Goal: Information Seeking & Learning: Check status

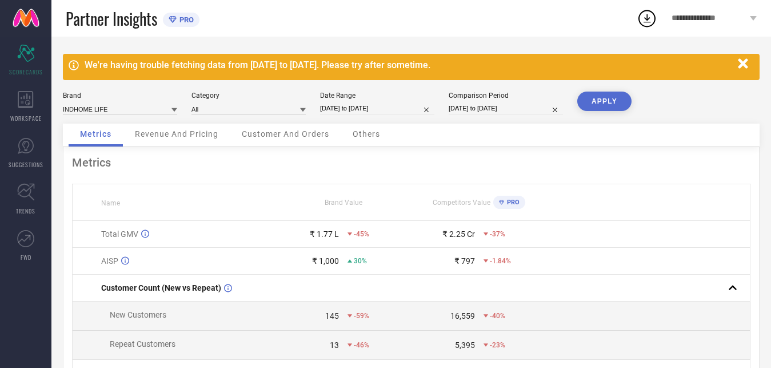
click at [174, 109] on icon at bounding box center [175, 110] width 6 height 6
click at [125, 142] on div "[PERSON_NAME]" at bounding box center [120, 143] width 114 height 19
type input "All"
click at [612, 101] on button "APPLY" at bounding box center [605, 101] width 54 height 19
click at [180, 133] on span "Revenue And Pricing" at bounding box center [176, 133] width 83 height 9
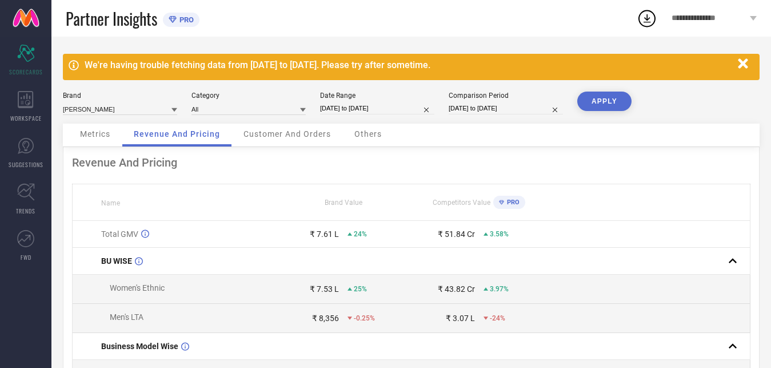
click at [325, 137] on span "Customer And Orders" at bounding box center [287, 133] width 87 height 9
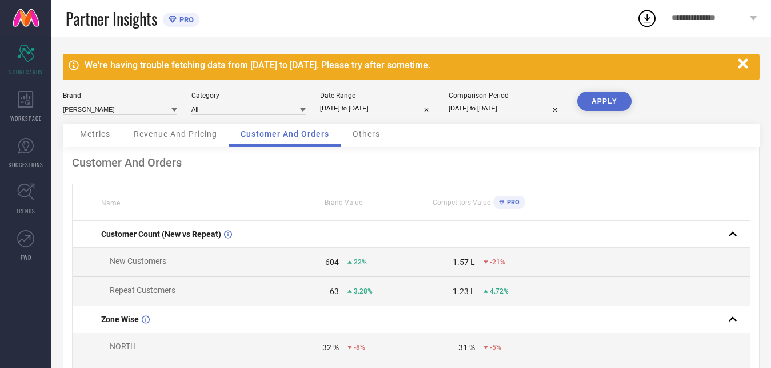
click at [380, 137] on span "Others" at bounding box center [366, 133] width 27 height 9
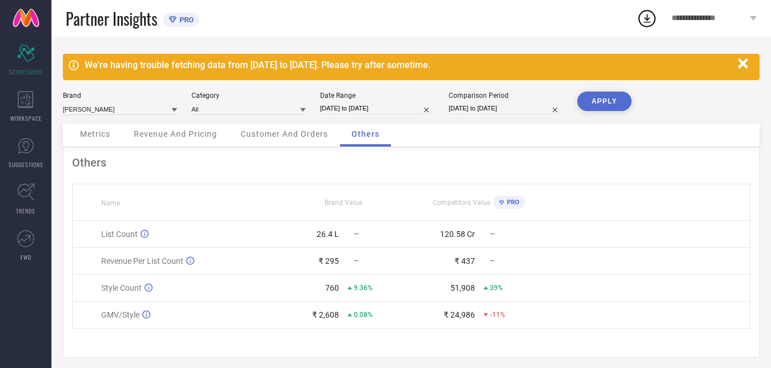
click at [301, 133] on span "Customer And Orders" at bounding box center [284, 133] width 87 height 9
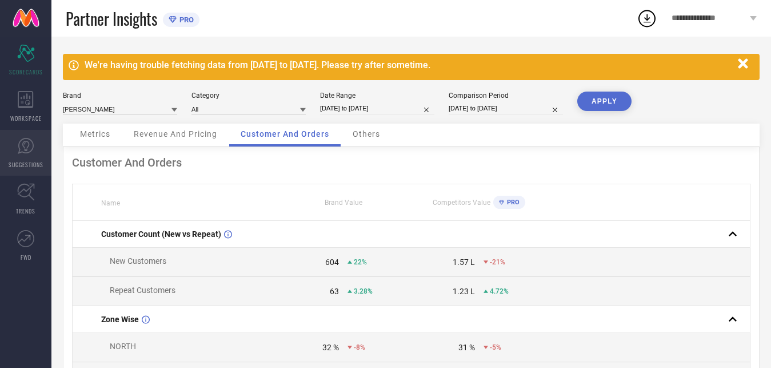
click at [24, 156] on link "SUGGESTIONS" at bounding box center [25, 153] width 51 height 46
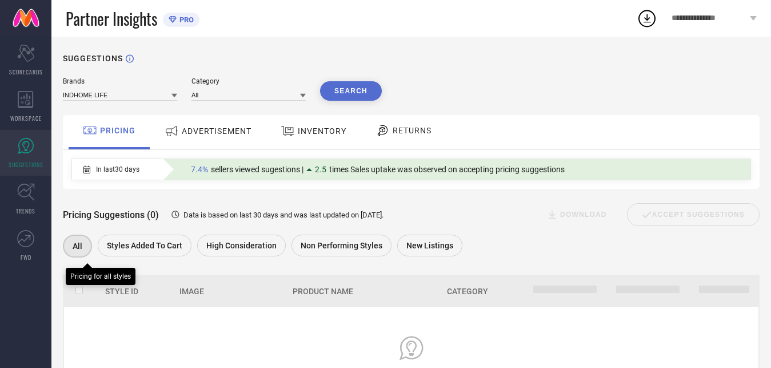
click at [81, 245] on span "All" at bounding box center [78, 245] width 10 height 9
click at [213, 132] on span "ADVERTISEMENT" at bounding box center [217, 130] width 70 height 9
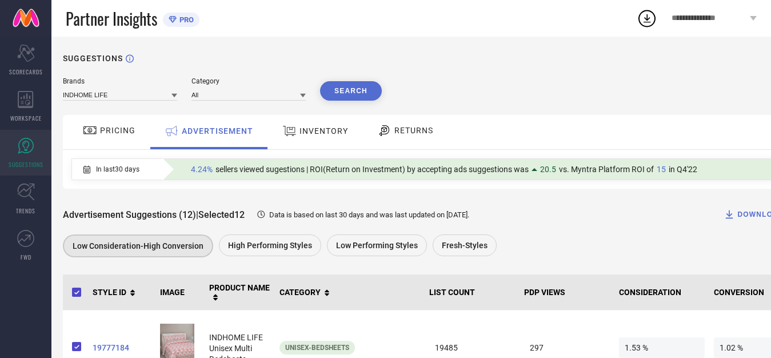
click at [151, 83] on div "Brands" at bounding box center [120, 81] width 114 height 8
click at [160, 98] on input at bounding box center [120, 95] width 114 height 12
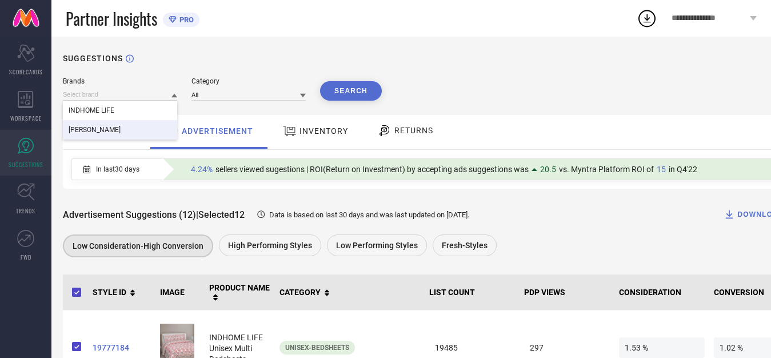
click at [122, 122] on div "[PERSON_NAME]" at bounding box center [120, 129] width 114 height 19
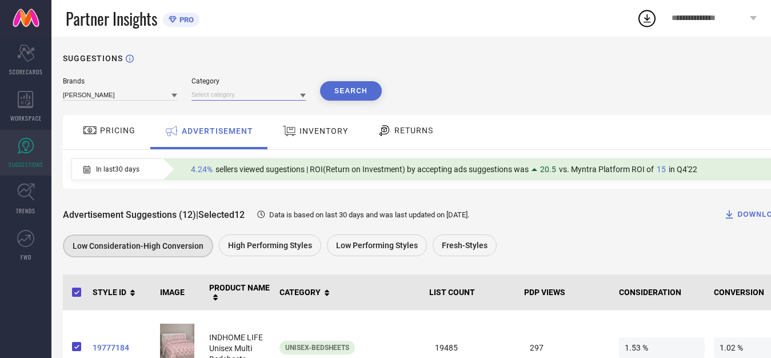
click at [260, 97] on input at bounding box center [249, 95] width 114 height 12
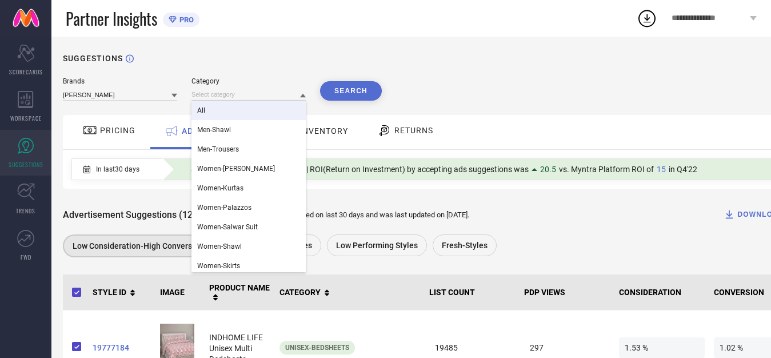
click at [250, 105] on div "All" at bounding box center [249, 110] width 114 height 19
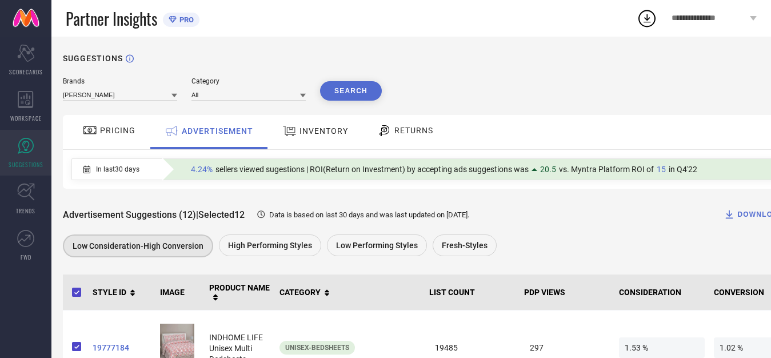
click at [355, 88] on button "Search" at bounding box center [351, 90] width 62 height 19
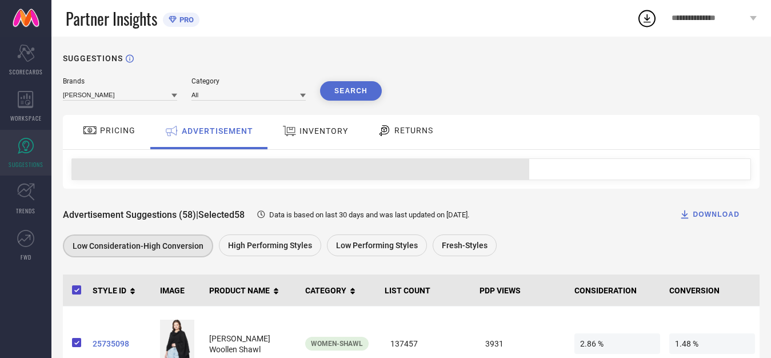
click at [122, 132] on span "PRICING" at bounding box center [117, 130] width 35 height 9
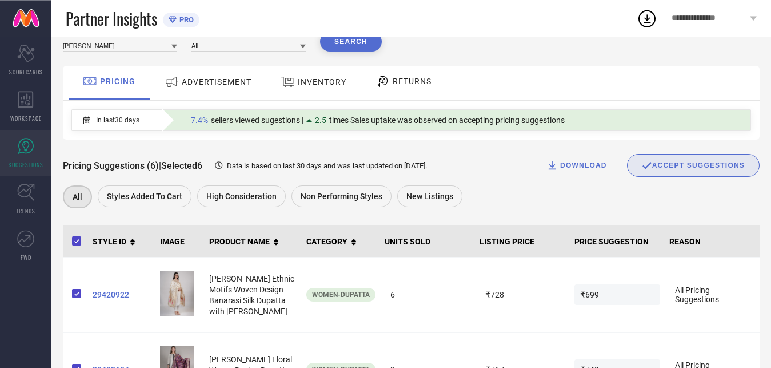
scroll to position [45, 0]
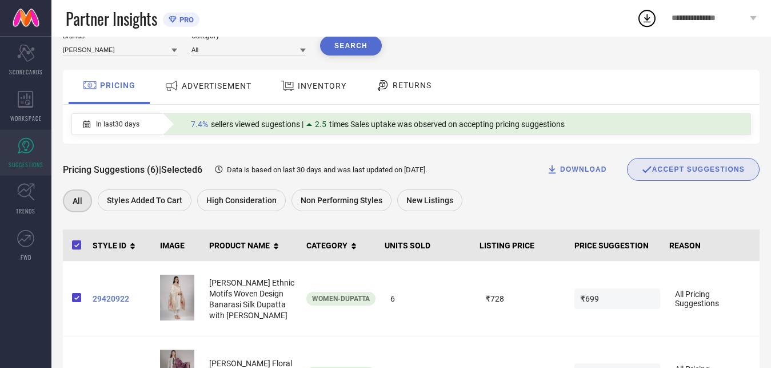
click at [236, 84] on span "ADVERTISEMENT" at bounding box center [217, 85] width 70 height 9
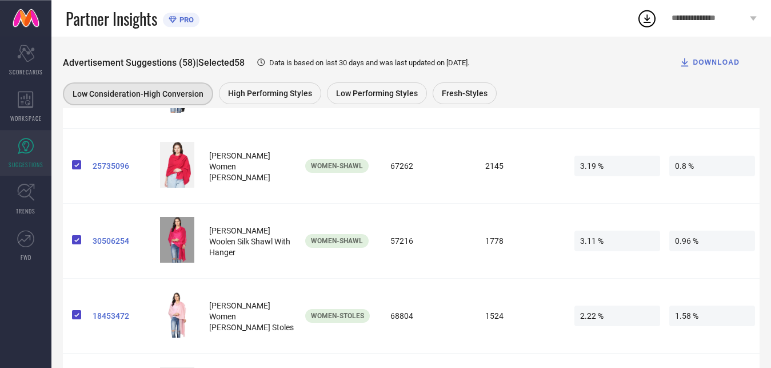
scroll to position [0, 0]
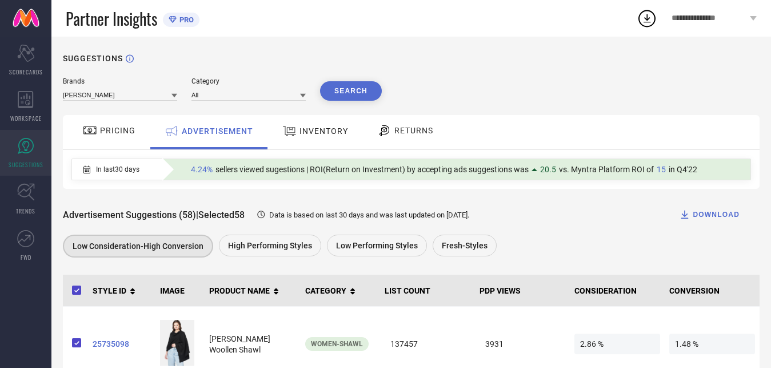
click at [304, 133] on span "INVENTORY" at bounding box center [324, 130] width 49 height 9
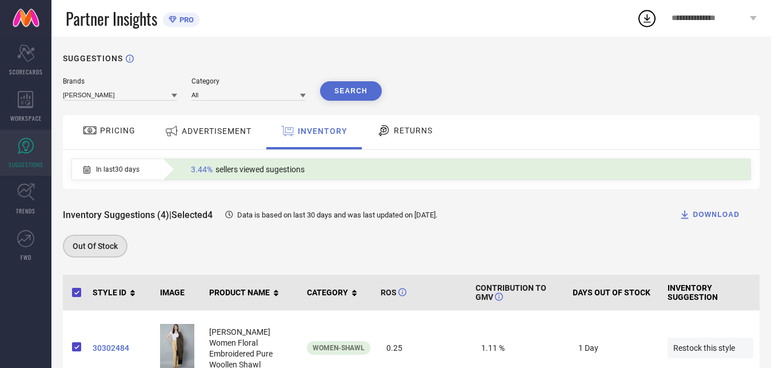
click at [427, 137] on div "RETURNS" at bounding box center [405, 130] width 62 height 19
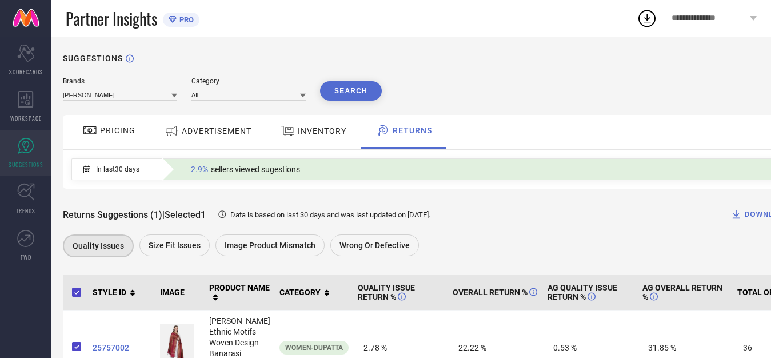
scroll to position [79, 0]
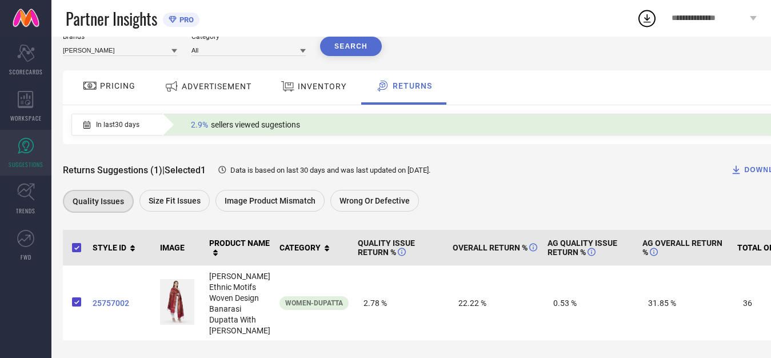
click at [23, 158] on link "SUGGESTIONS" at bounding box center [25, 153] width 51 height 46
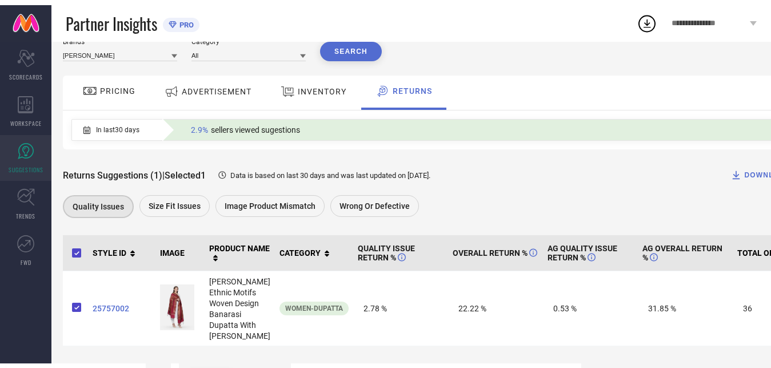
scroll to position [0, 0]
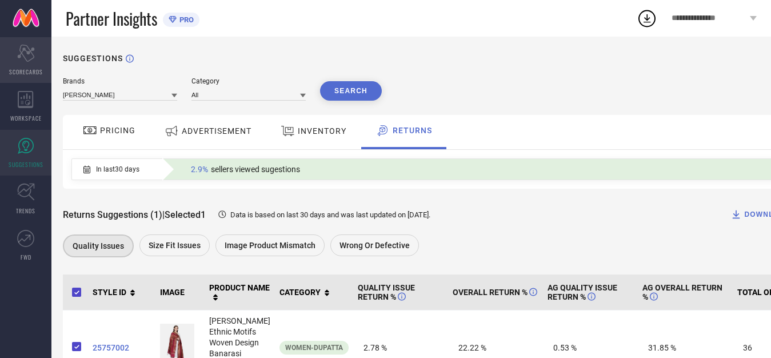
click at [27, 70] on span "SCORECARDS" at bounding box center [26, 71] width 34 height 9
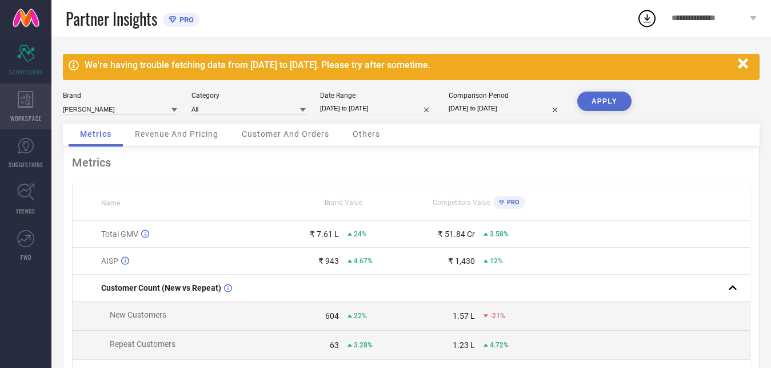
click at [24, 100] on icon at bounding box center [26, 99] width 16 height 17
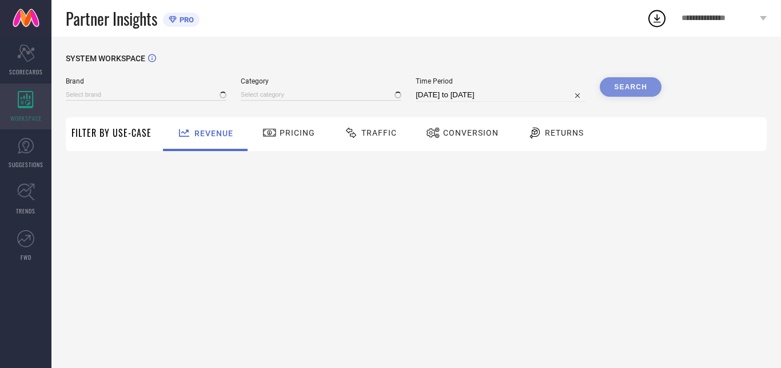
type input "INDHOME LIFE"
type input "All"
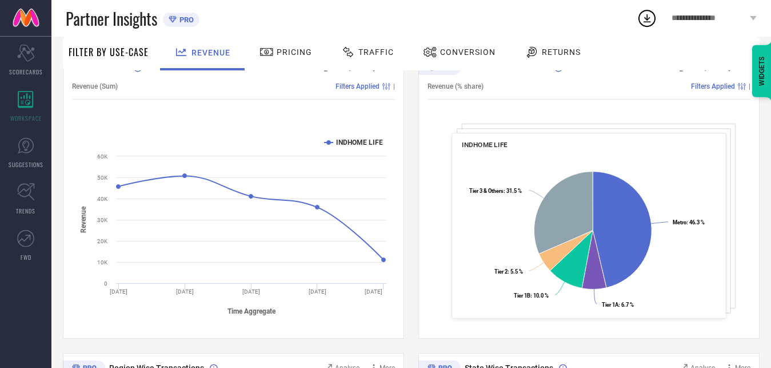
scroll to position [51, 0]
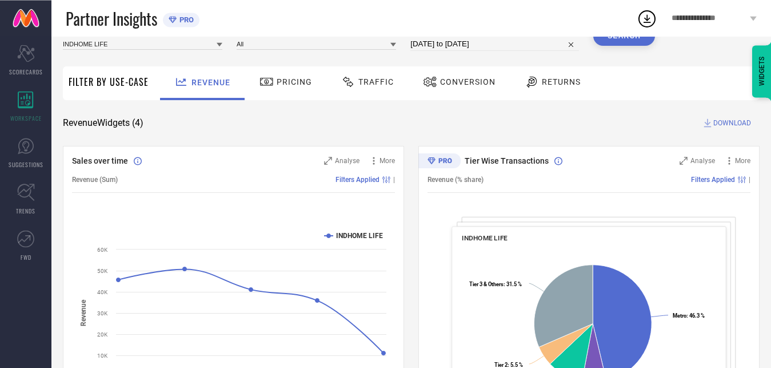
click at [209, 50] on div "Brand INDHOME LIFE" at bounding box center [143, 38] width 160 height 25
click at [208, 48] on input at bounding box center [143, 44] width 160 height 12
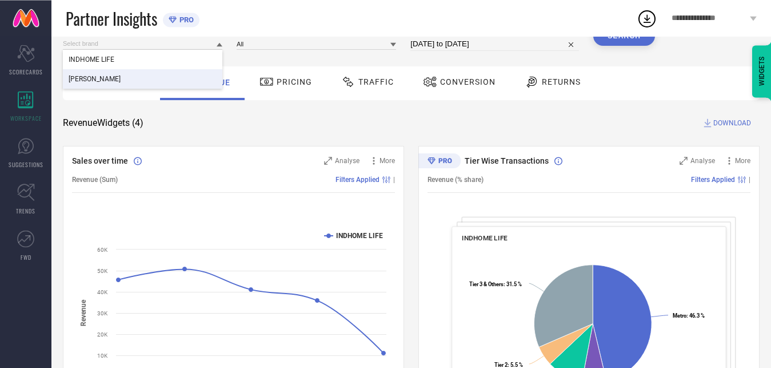
click at [190, 75] on div "[PERSON_NAME]" at bounding box center [143, 78] width 160 height 19
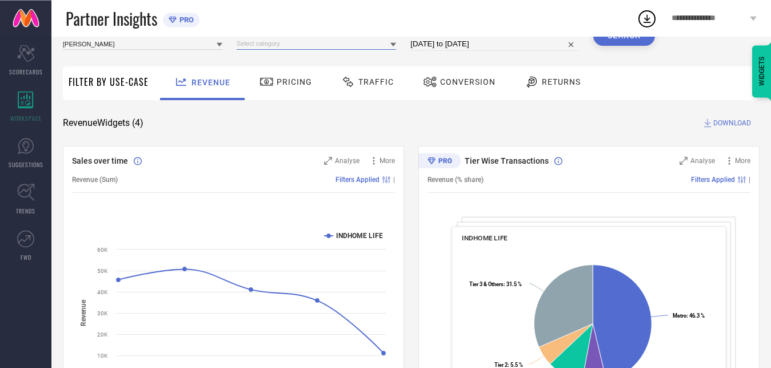
click at [272, 41] on input at bounding box center [317, 44] width 160 height 12
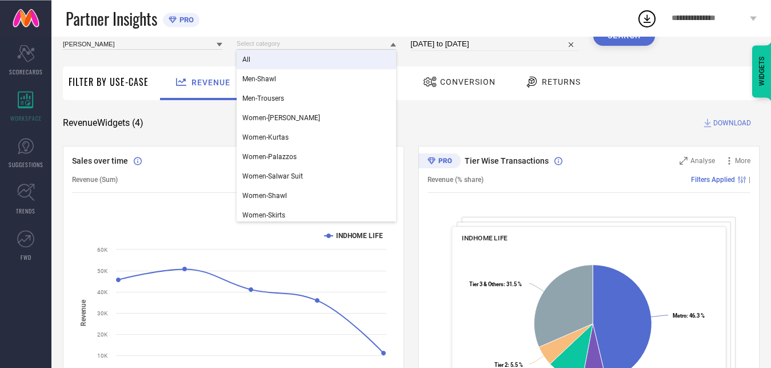
drag, startPoint x: 264, startPoint y: 56, endPoint x: 287, endPoint y: 53, distance: 23.1
click at [265, 56] on div "All" at bounding box center [317, 59] width 160 height 19
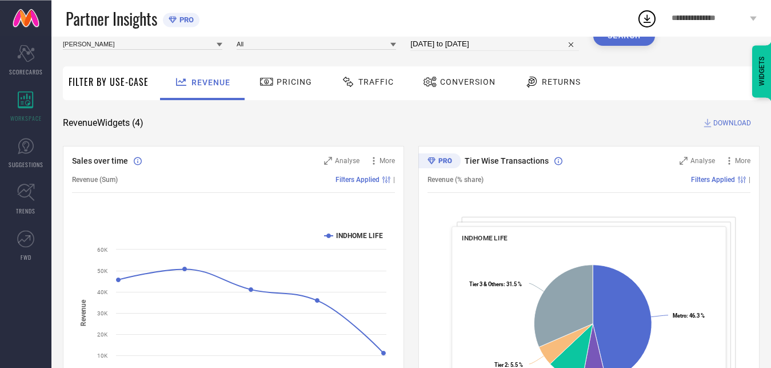
click at [621, 44] on button "Search" at bounding box center [625, 35] width 62 height 19
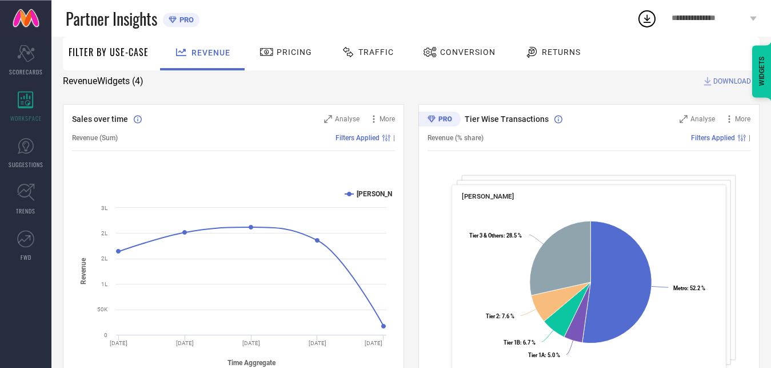
scroll to position [91, 0]
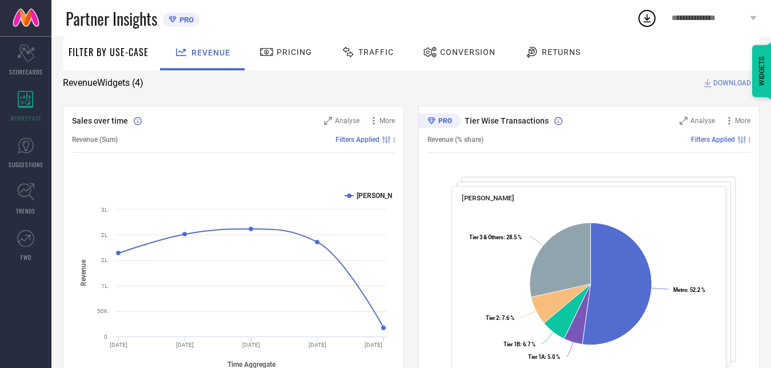
click at [299, 55] on span "Pricing" at bounding box center [294, 51] width 35 height 9
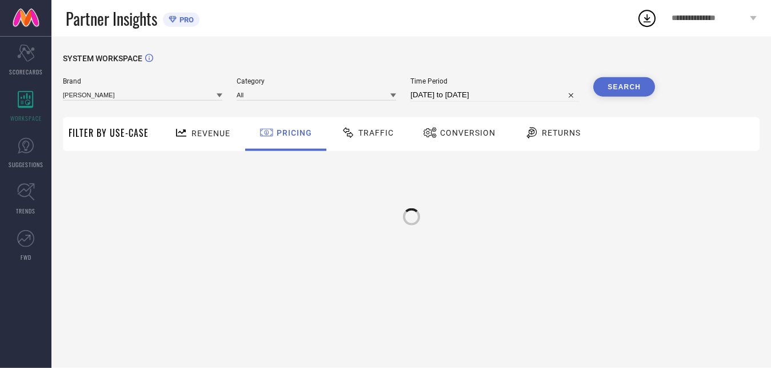
scroll to position [0, 0]
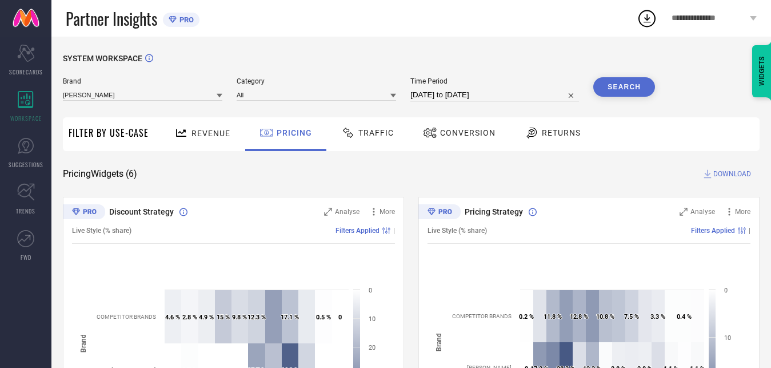
click at [376, 127] on div "Traffic" at bounding box center [368, 132] width 58 height 19
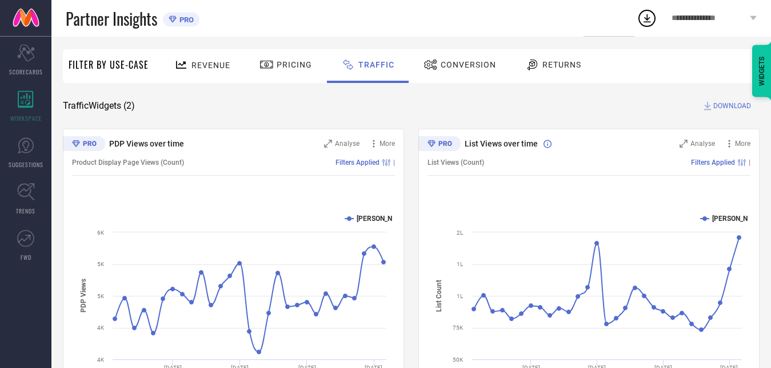
scroll to position [67, 0]
click at [481, 73] on div "Conversion" at bounding box center [460, 64] width 78 height 19
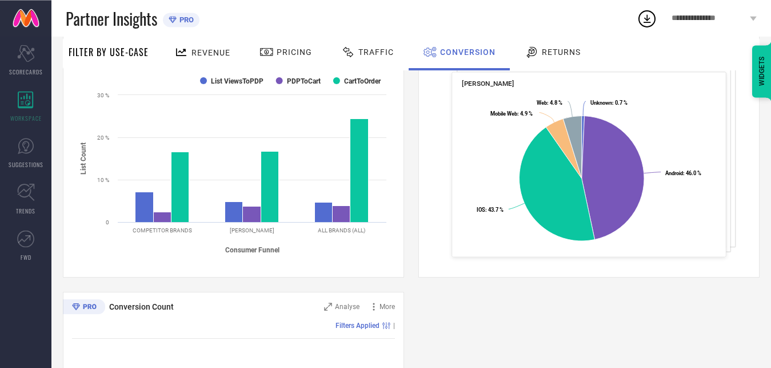
scroll to position [189, 0]
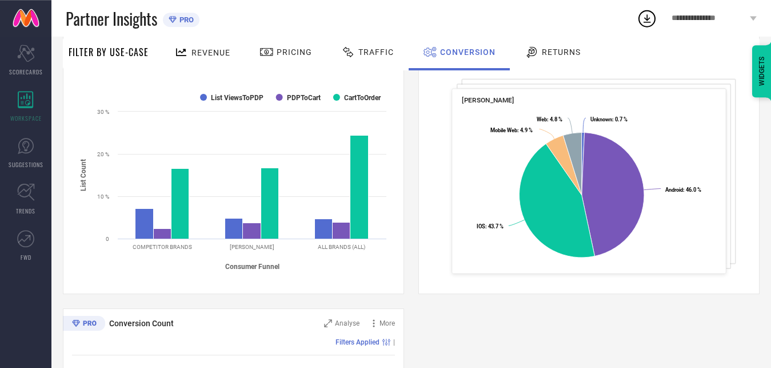
click at [563, 54] on span "Returns" at bounding box center [561, 51] width 39 height 9
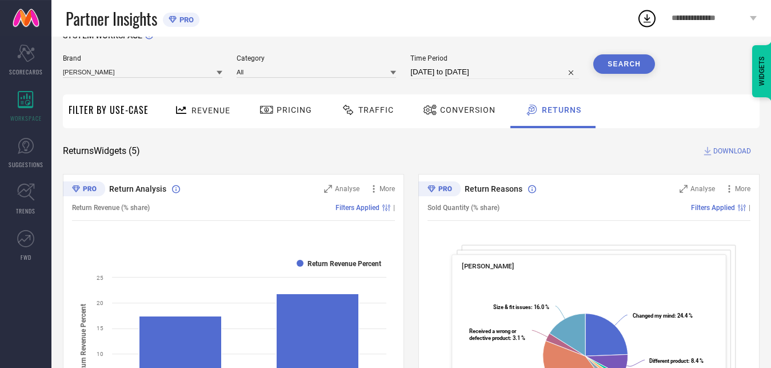
scroll to position [0, 0]
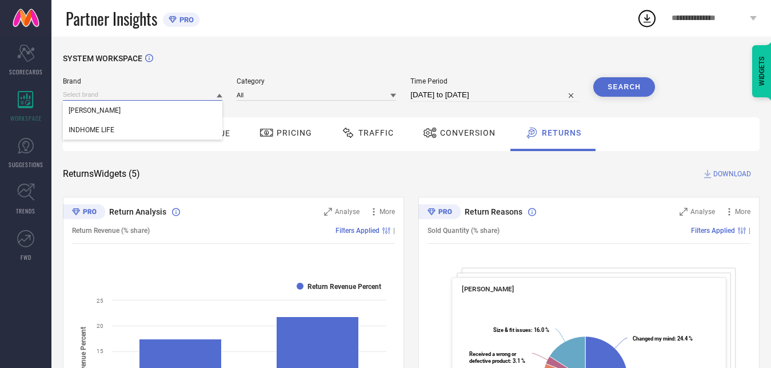
click at [136, 101] on input at bounding box center [143, 95] width 160 height 12
click at [124, 126] on div "INDHOME LIFE" at bounding box center [143, 129] width 160 height 19
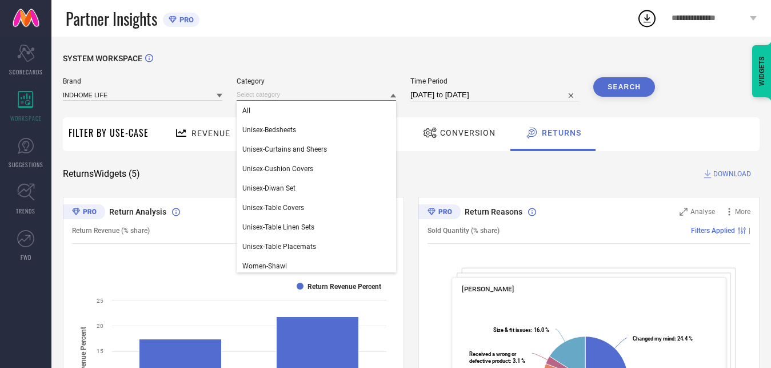
drag, startPoint x: 254, startPoint y: 93, endPoint x: 262, endPoint y: 106, distance: 15.4
click at [254, 93] on input at bounding box center [317, 95] width 160 height 12
click at [261, 106] on div "All" at bounding box center [317, 110] width 160 height 19
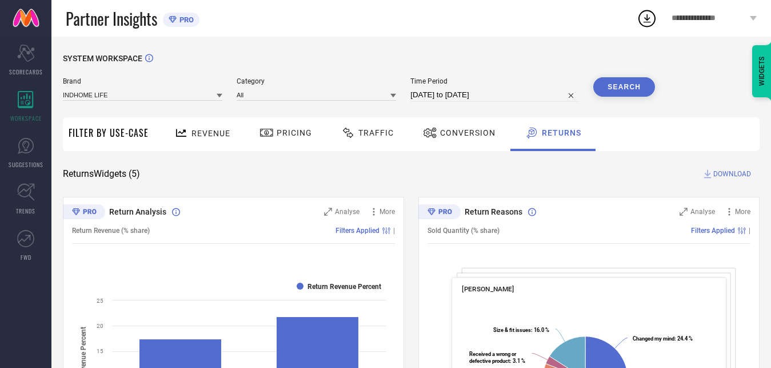
click at [612, 85] on button "Search" at bounding box center [625, 86] width 62 height 19
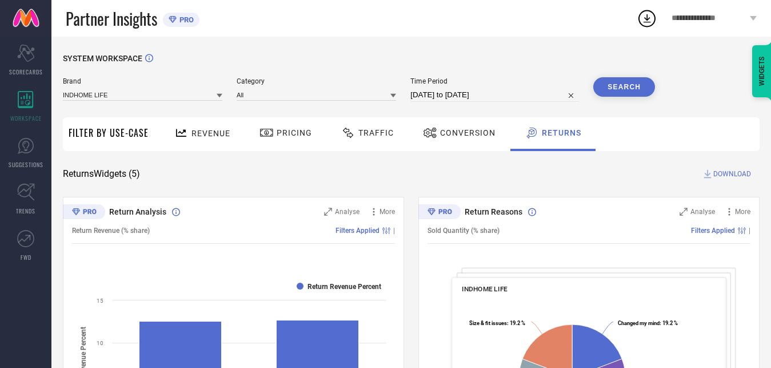
click at [737, 22] on span "**********" at bounding box center [709, 19] width 75 height 10
